Goal: Find specific page/section: Find specific page/section

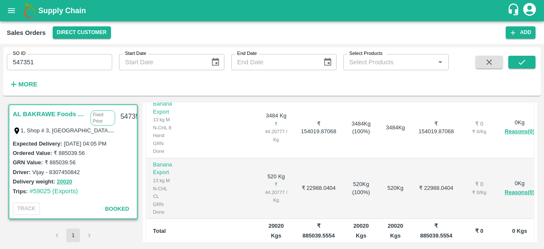
scroll to position [314, 0]
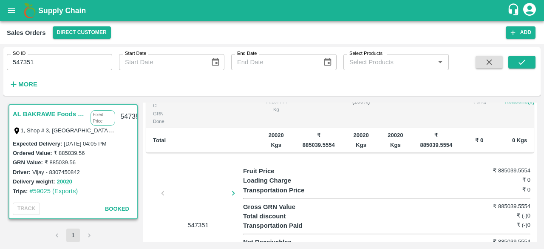
click at [188, 189] on div at bounding box center [198, 195] width 64 height 45
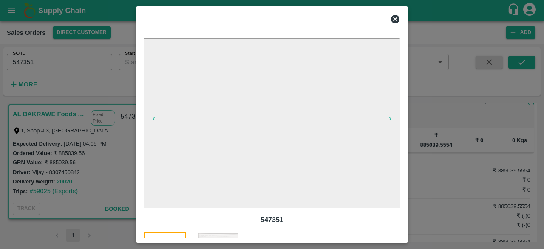
click at [221, 232] on img at bounding box center [217, 253] width 42 height 42
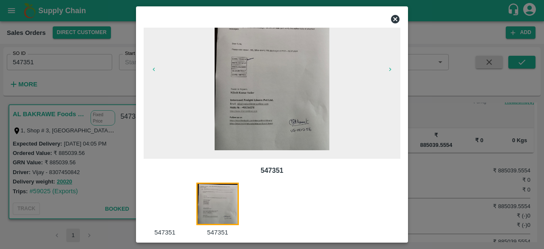
scroll to position [58, 0]
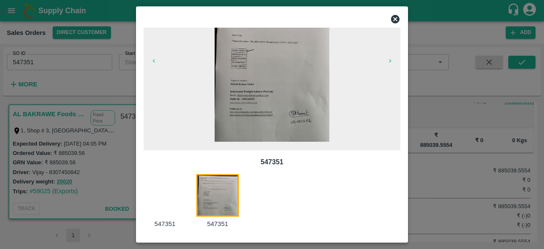
click at [221, 232] on div "547351 547351 547351" at bounding box center [271, 133] width 263 height 211
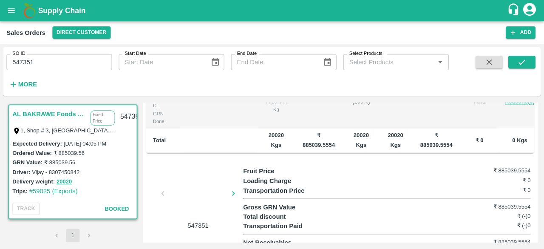
scroll to position [0, 0]
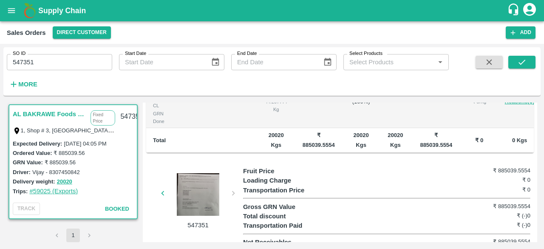
click at [71, 192] on link "#59025 (Exports)" at bounding box center [53, 190] width 48 height 7
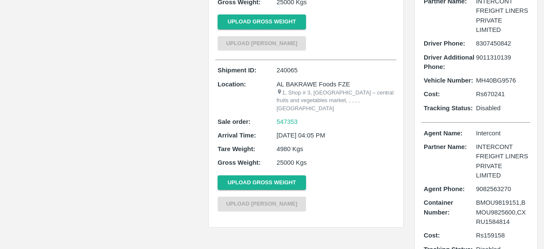
scroll to position [413, 0]
